Goal: Information Seeking & Learning: Learn about a topic

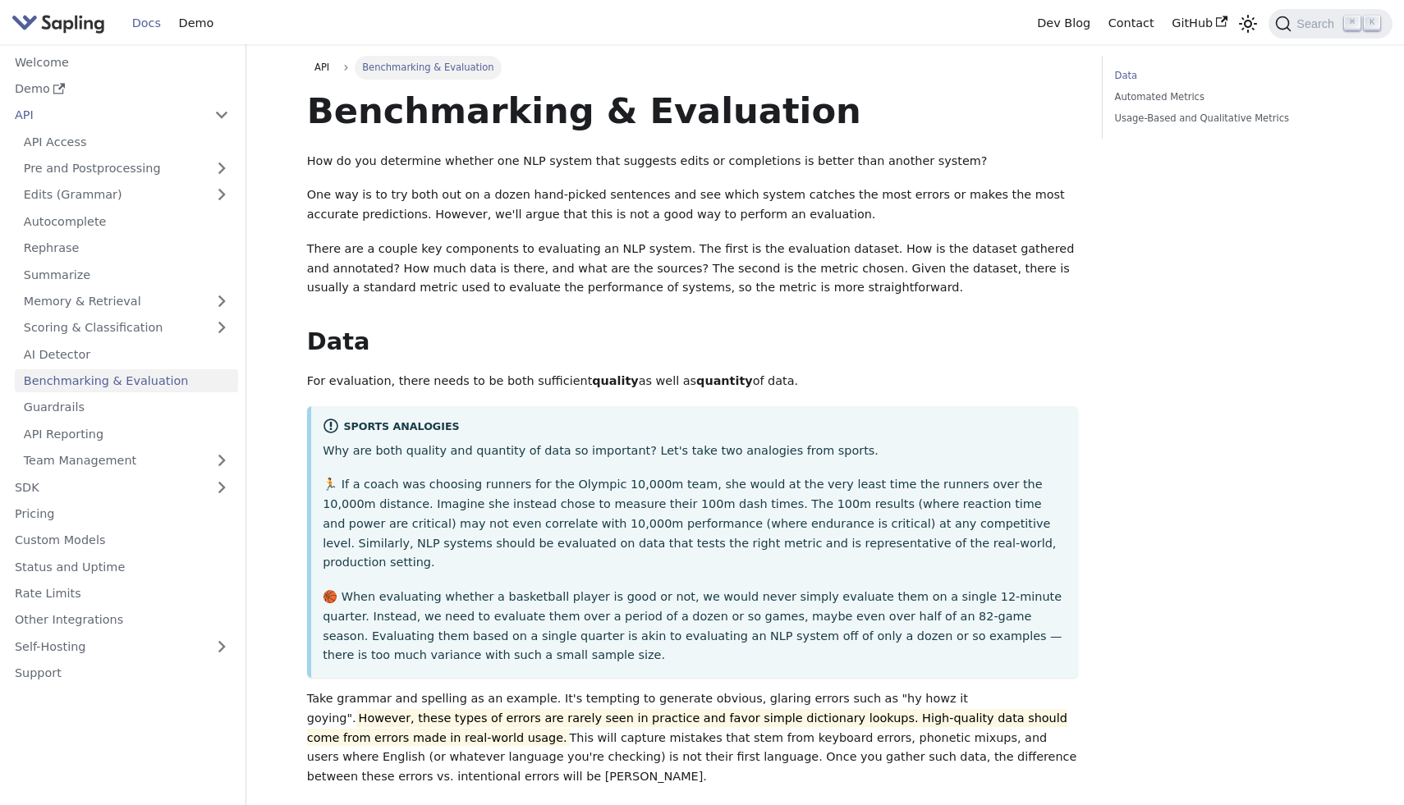
click at [858, 690] on p "Take grammar and spelling as an example. It's tempting to generate obvious, gla…" at bounding box center [693, 739] width 772 height 98
click at [862, 690] on p "Take grammar and spelling as an example. It's tempting to generate obvious, gla…" at bounding box center [693, 739] width 772 height 98
drag, startPoint x: 852, startPoint y: 679, endPoint x: 946, endPoint y: 679, distance: 93.6
click at [946, 690] on p "Take grammar and spelling as an example. It's tempting to generate obvious, gla…" at bounding box center [693, 739] width 772 height 98
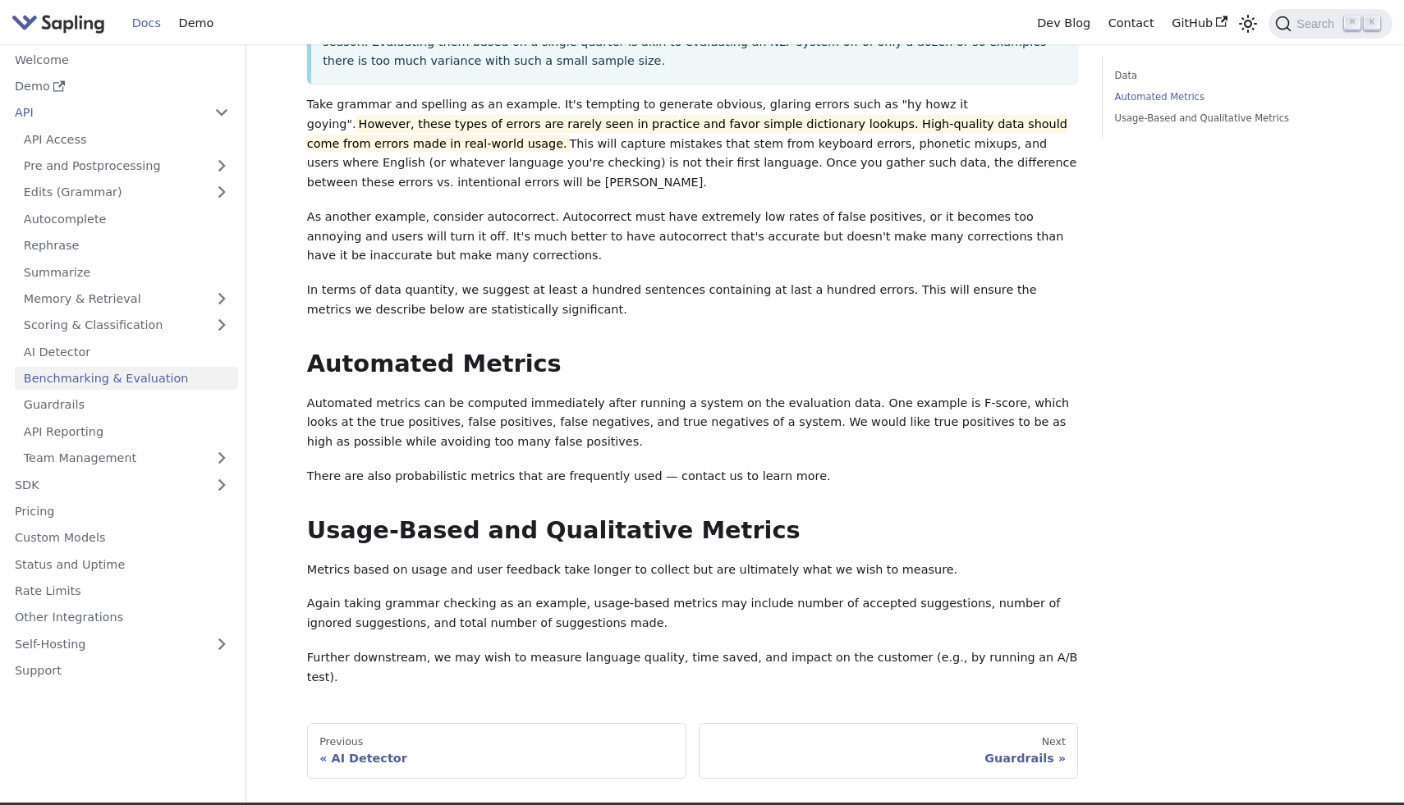
scroll to position [708, 0]
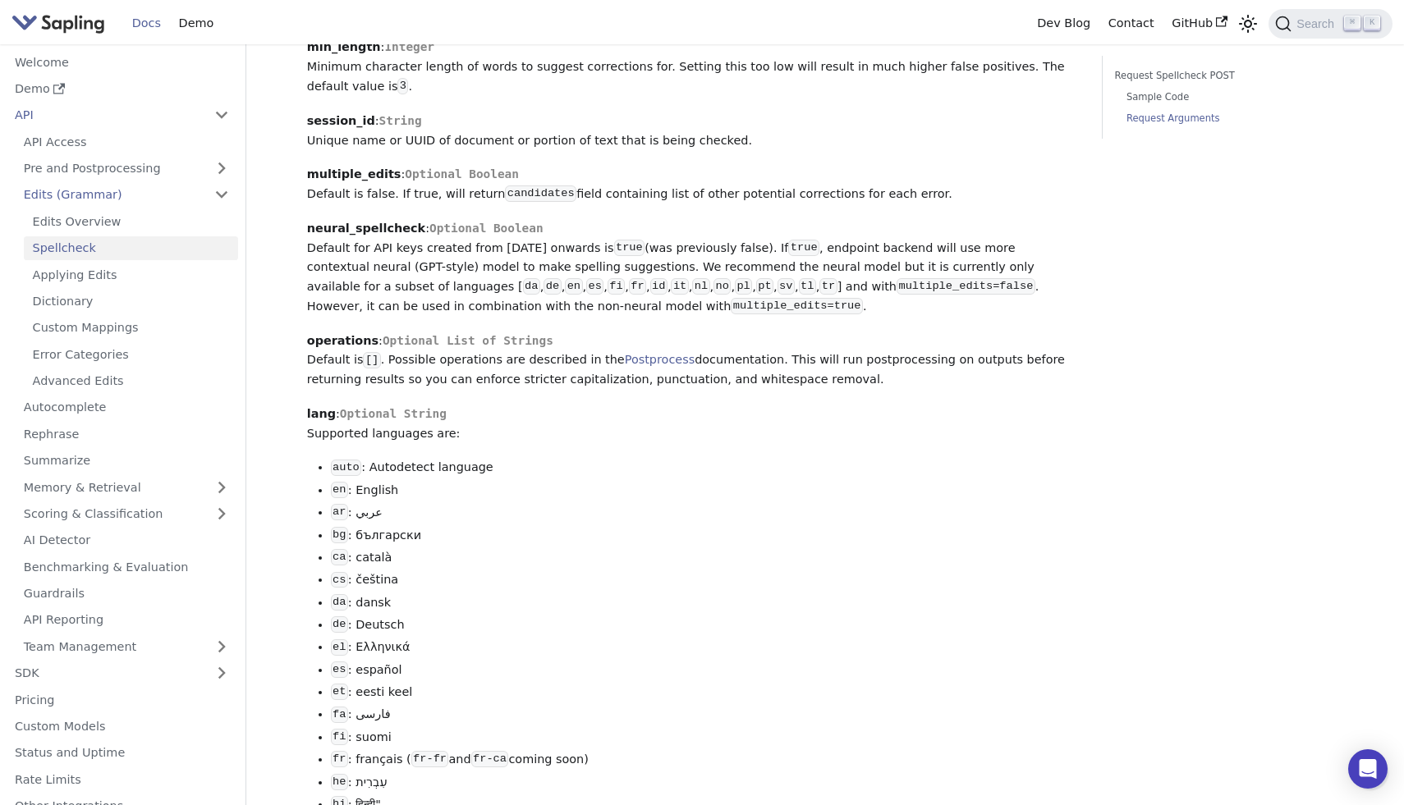
scroll to position [1212, 0]
drag, startPoint x: 385, startPoint y: 201, endPoint x: 291, endPoint y: 203, distance: 93.6
click at [291, 203] on div "API Edits (Grammar) Spellcheck On this page Spellcheck For some use cases, gram…" at bounding box center [825, 214] width 1084 height 2764
copy strong "multiple_edit"
click at [394, 204] on p "multiple_edits : Optional Boolean Default is false. If true, will return candid…" at bounding box center [693, 183] width 772 height 39
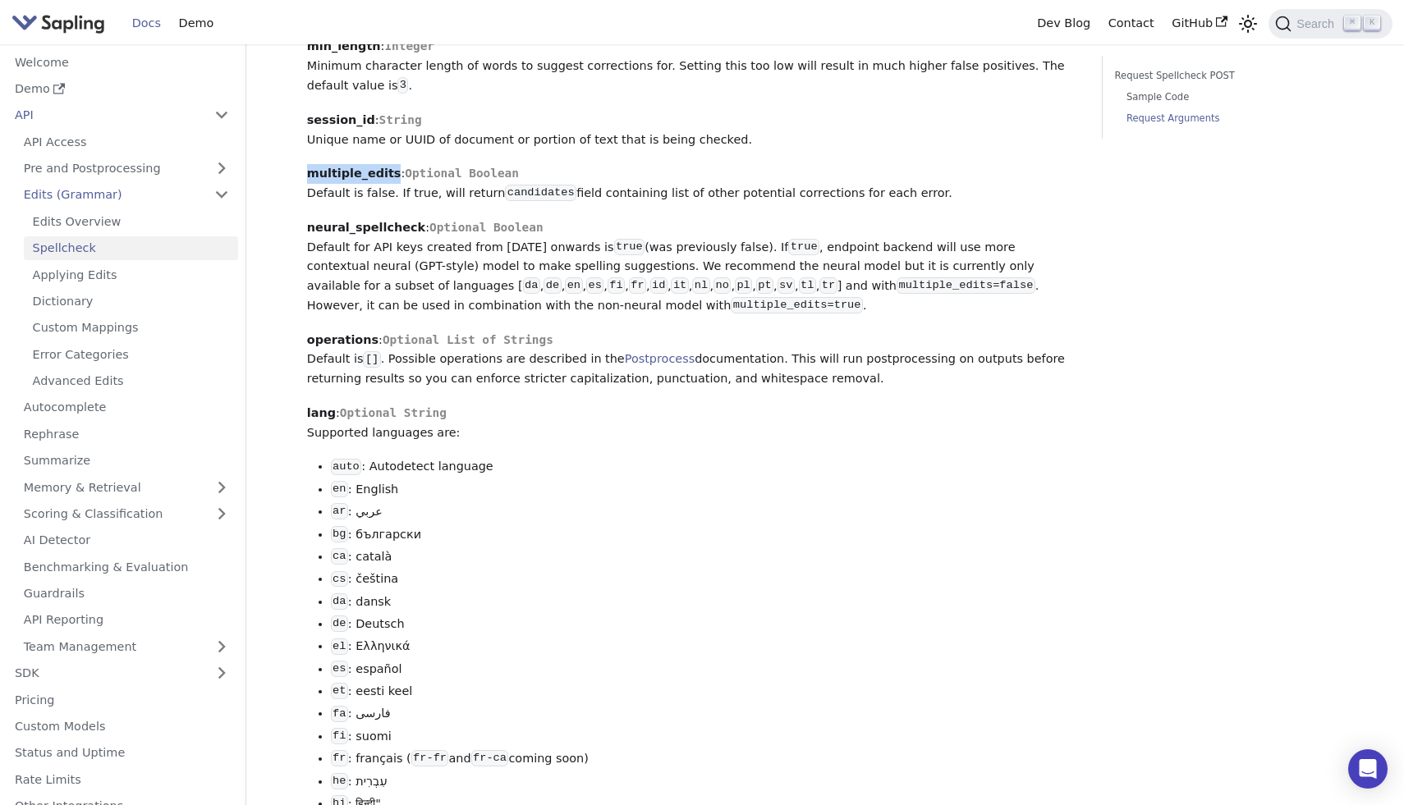
drag, startPoint x: 388, startPoint y: 202, endPoint x: 281, endPoint y: 202, distance: 107.5
click at [281, 202] on main "API Edits (Grammar) Spellcheck On this page Spellcheck For some use cases, gram…" at bounding box center [824, 214] width 1157 height 2764
copy strong "multiple_edits"
click at [367, 234] on strong "neural_spellcheck" at bounding box center [366, 227] width 118 height 13
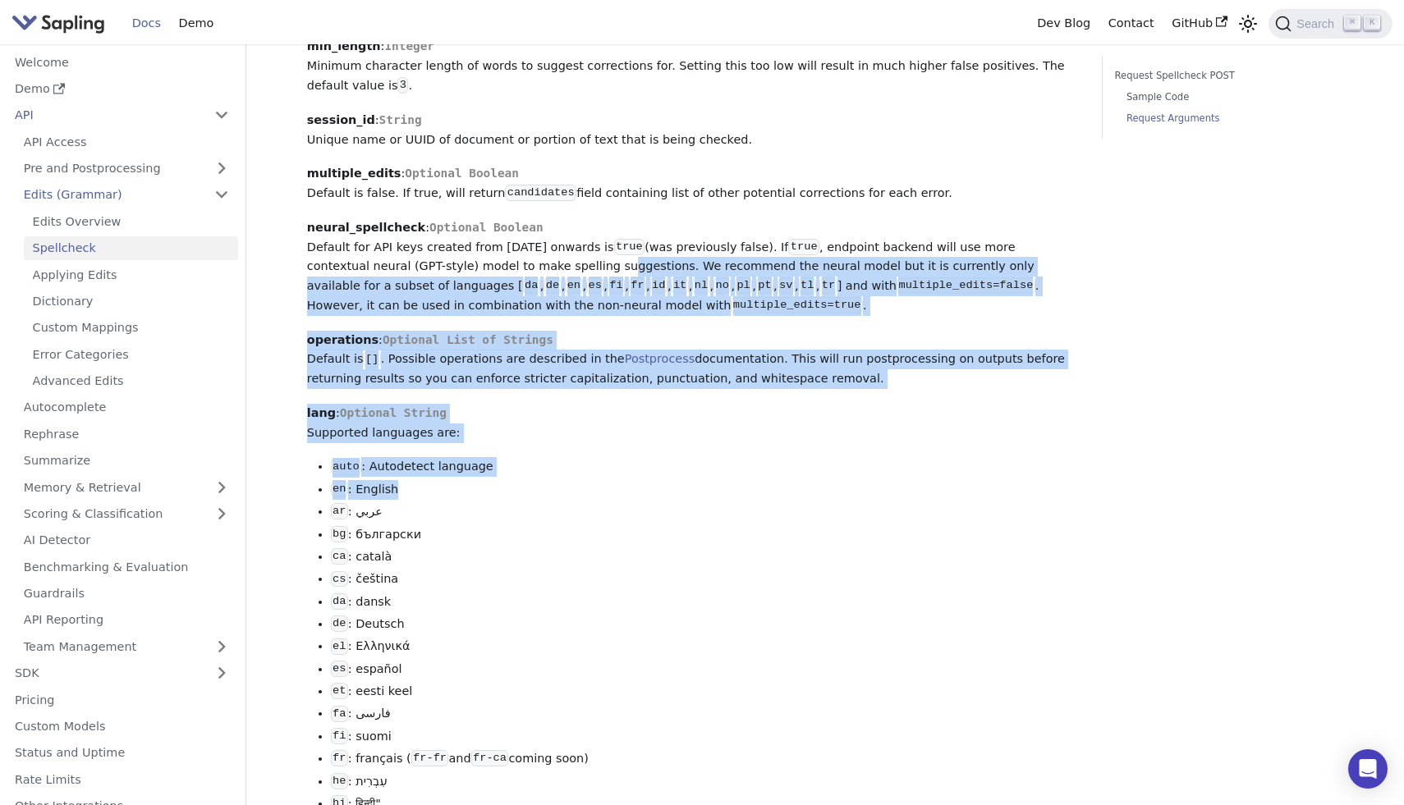
drag, startPoint x: 548, startPoint y: 290, endPoint x: 681, endPoint y: 543, distance: 286.8
click at [680, 543] on div "Spellcheck For some use cases, grammar and phrase-level edits may not be necess…" at bounding box center [693, 178] width 772 height 2605
click at [681, 522] on li "ar : عربي" at bounding box center [705, 512] width 748 height 20
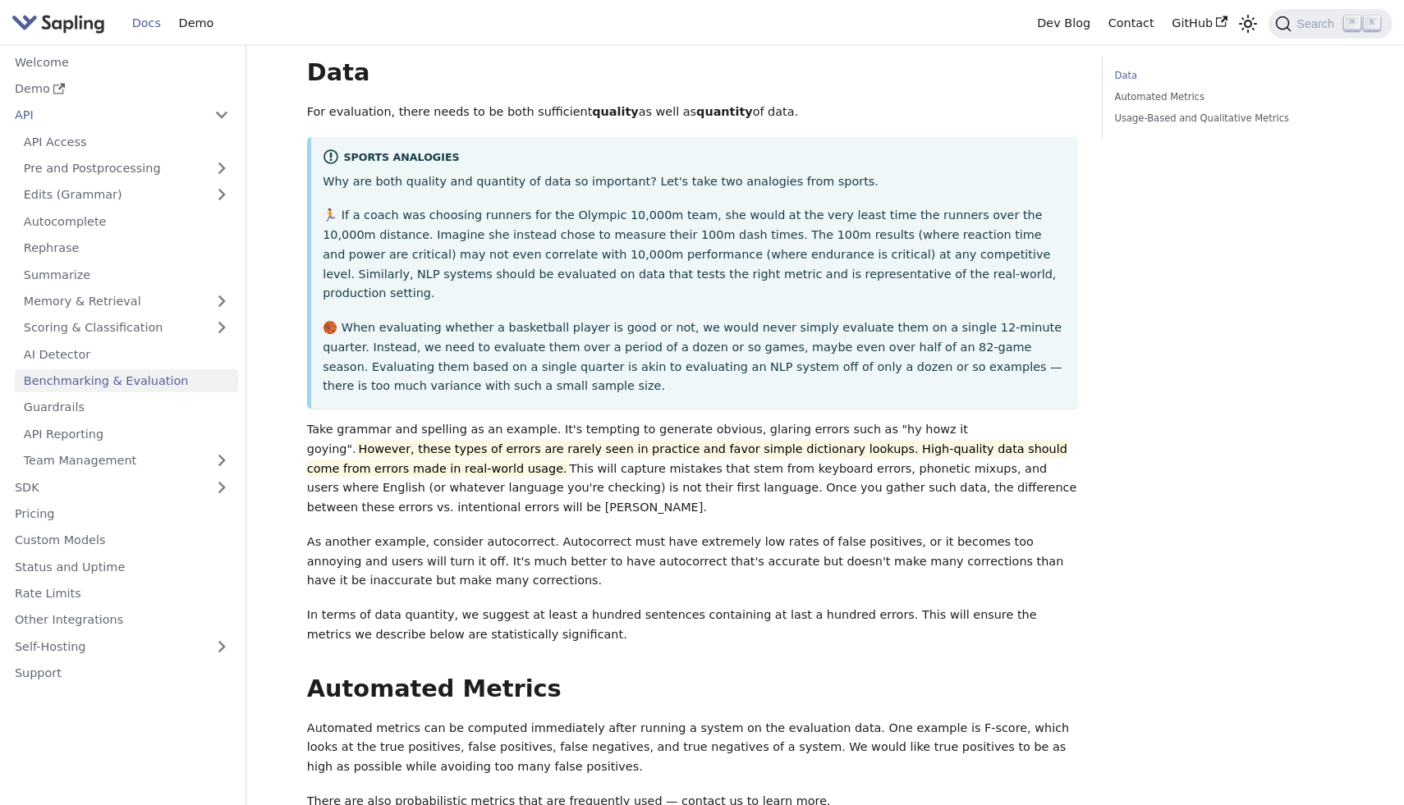
scroll to position [351, 0]
